Goal: Transaction & Acquisition: Register for event/course

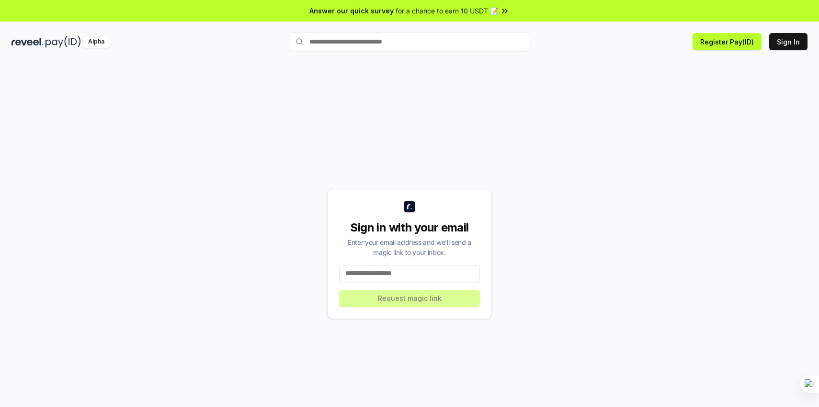
click at [381, 272] on input at bounding box center [409, 273] width 141 height 17
type input "**********"
click at [396, 297] on button "Request magic link" at bounding box center [409, 298] width 141 height 17
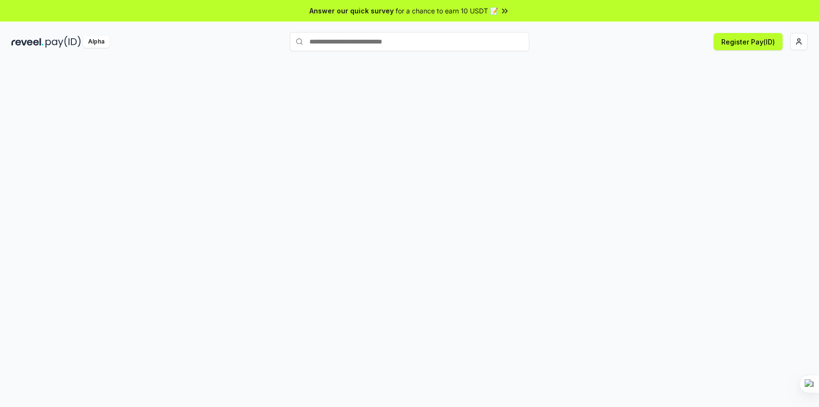
click at [103, 44] on div "Alpha" at bounding box center [96, 42] width 27 height 12
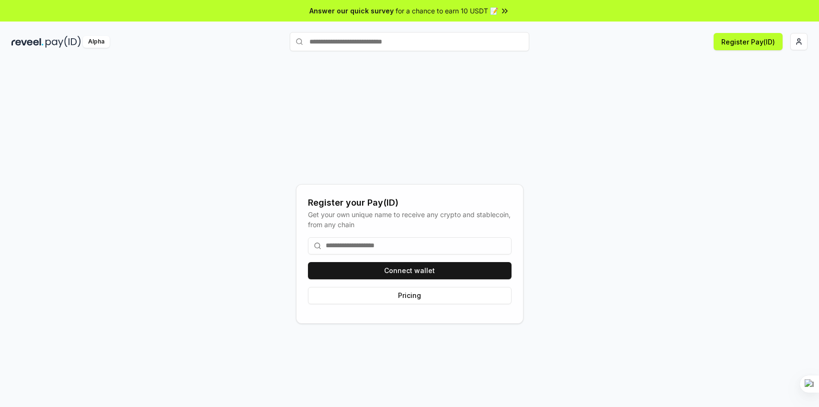
click at [399, 244] on input at bounding box center [409, 245] width 203 height 17
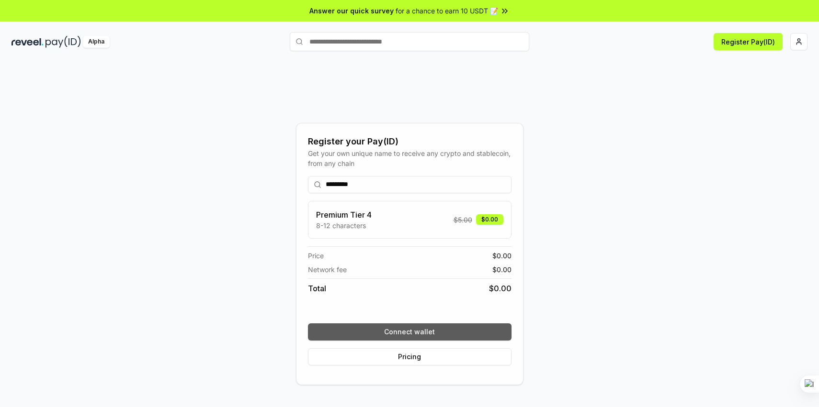
type input "*********"
click at [397, 330] on button "Connect wallet" at bounding box center [409, 332] width 203 height 17
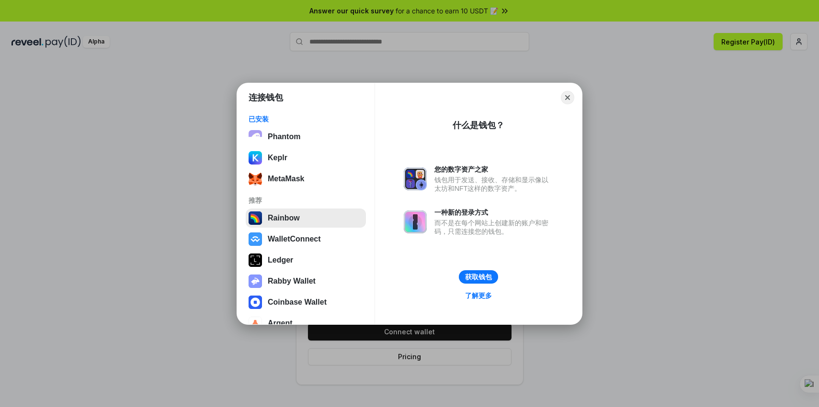
scroll to position [17, 0]
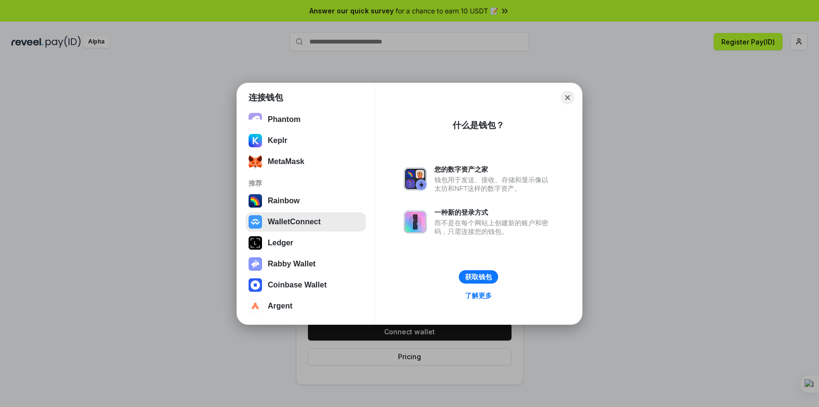
click at [304, 224] on button "WalletConnect" at bounding box center [306, 222] width 120 height 19
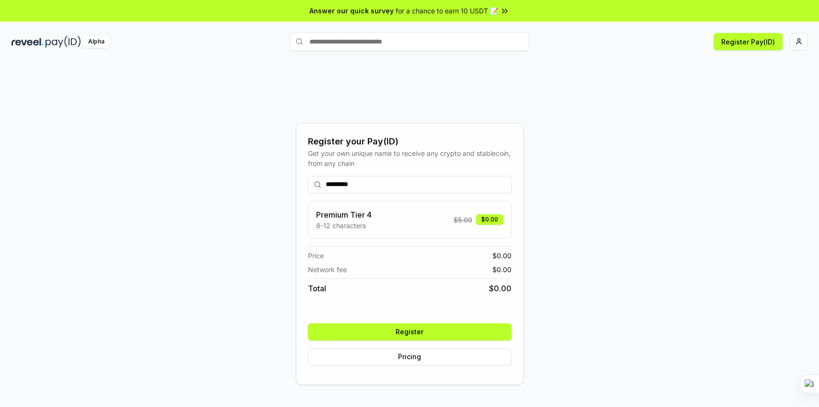
click at [443, 333] on button "Register" at bounding box center [409, 332] width 203 height 17
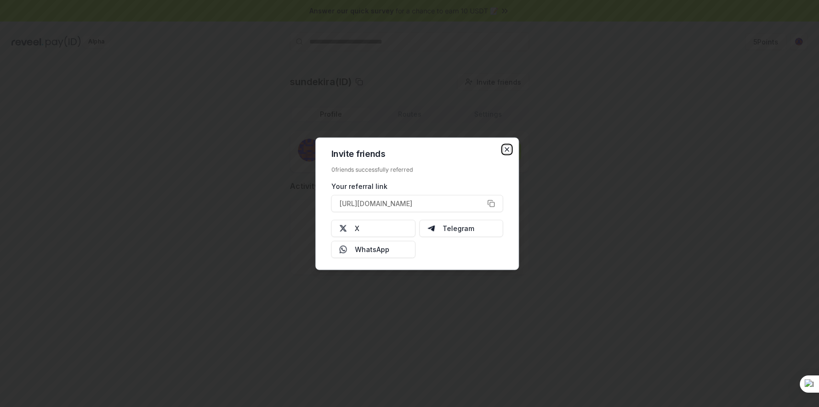
click at [509, 148] on icon "button" at bounding box center [507, 150] width 8 height 8
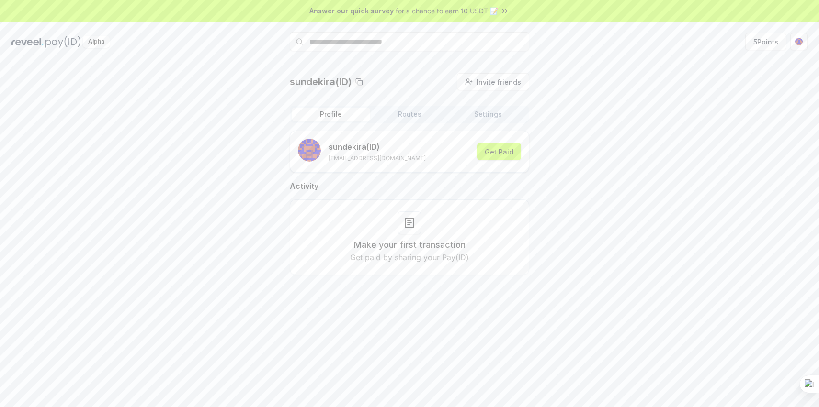
click at [39, 43] on img at bounding box center [27, 42] width 32 height 12
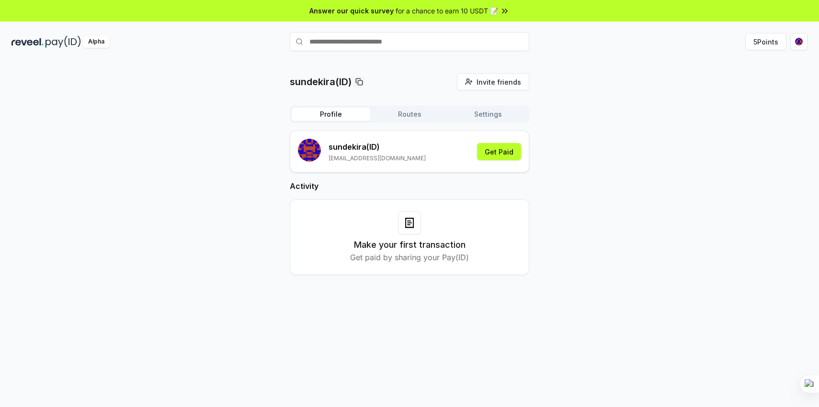
click at [413, 118] on button "Routes" at bounding box center [409, 114] width 79 height 13
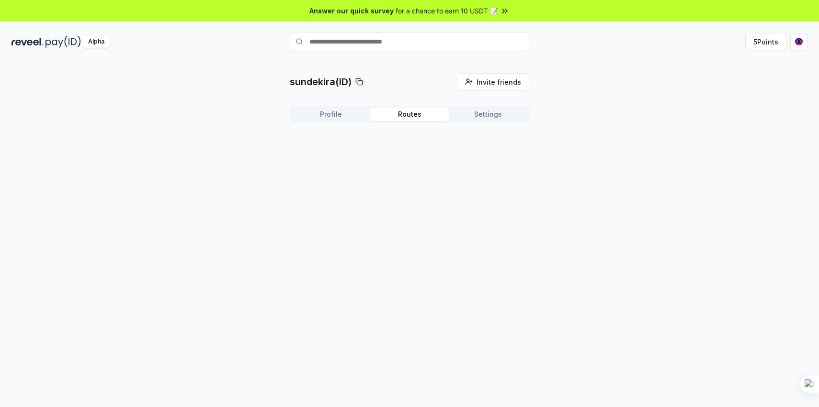
click at [354, 113] on button "Profile" at bounding box center [331, 114] width 79 height 13
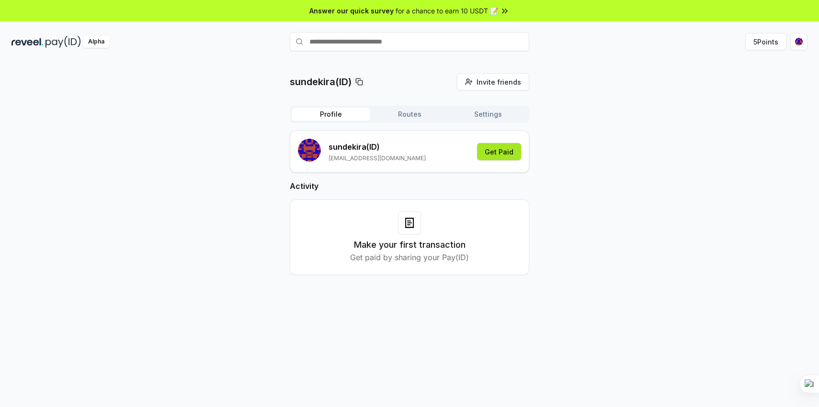
click at [511, 148] on button "Get Paid" at bounding box center [499, 151] width 44 height 17
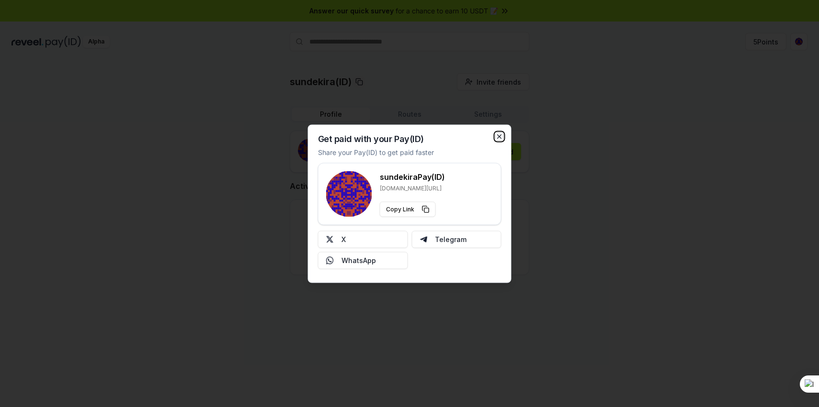
click at [501, 136] on icon "button" at bounding box center [500, 137] width 8 height 8
